Goal: Task Accomplishment & Management: Use online tool/utility

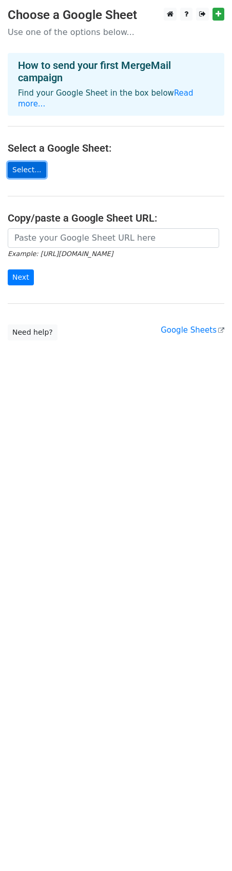
click at [30, 162] on link "Select..." at bounding box center [27, 170] width 39 height 16
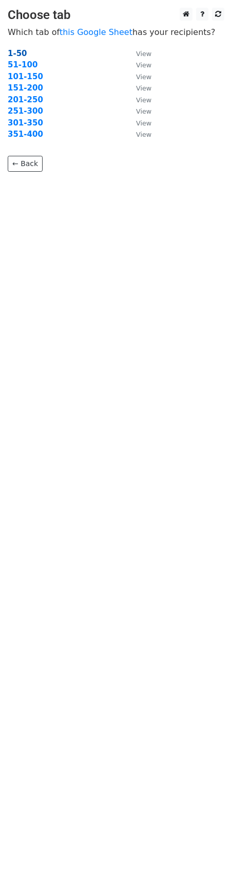
click at [23, 54] on strong "1-50" at bounding box center [18, 53] width 20 height 9
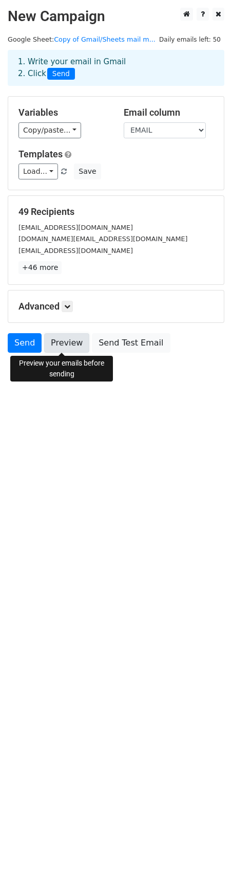
click at [59, 344] on link "Preview" at bounding box center [66, 343] width 45 height 20
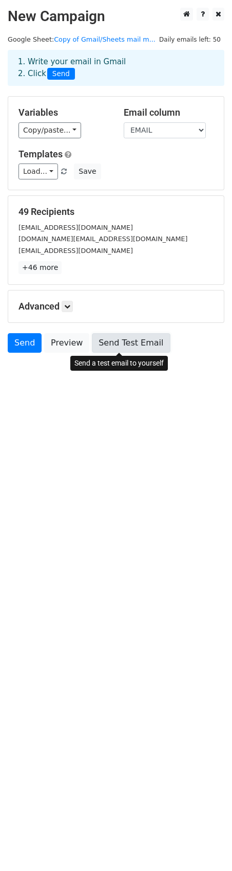
click at [135, 345] on link "Send Test Email" at bounding box center [131, 343] width 78 height 20
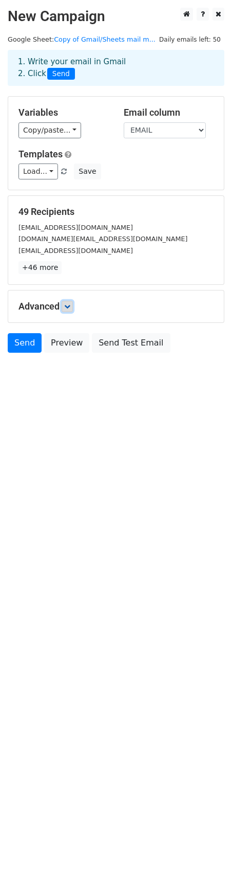
click at [68, 304] on icon at bounding box center [67, 306] width 6 height 6
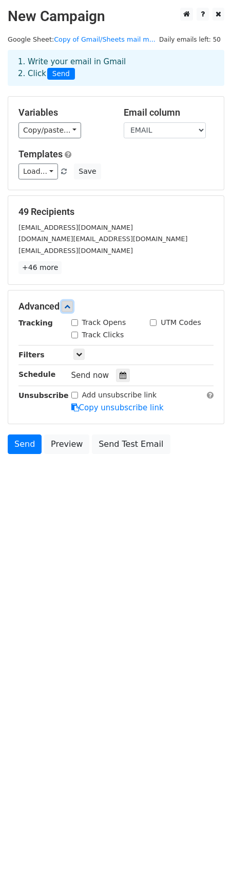
click at [68, 304] on icon at bounding box center [67, 306] width 6 height 6
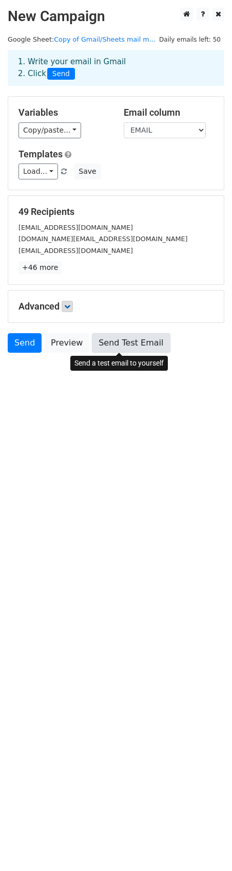
click at [132, 343] on link "Send Test Email" at bounding box center [131, 343] width 78 height 20
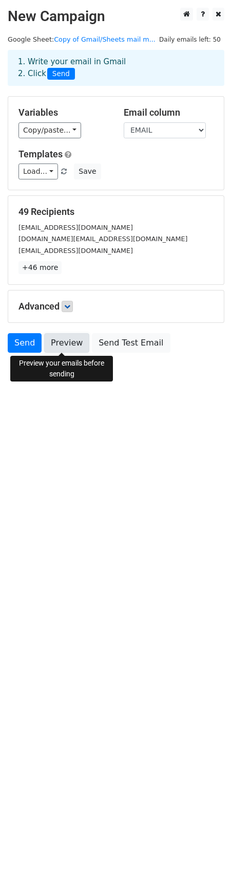
click at [54, 347] on link "Preview" at bounding box center [66, 343] width 45 height 20
click at [68, 344] on link "Preview" at bounding box center [66, 343] width 45 height 20
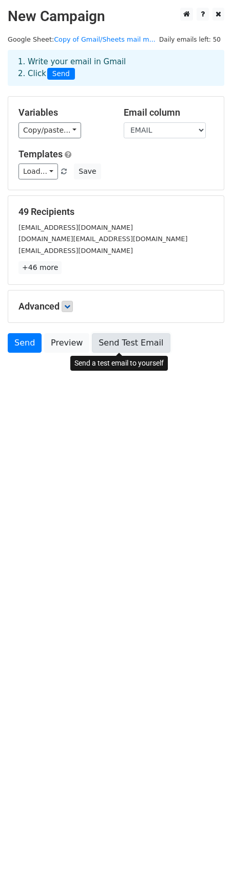
click at [134, 347] on link "Send Test Email" at bounding box center [131, 343] width 78 height 20
